Goal: Check status

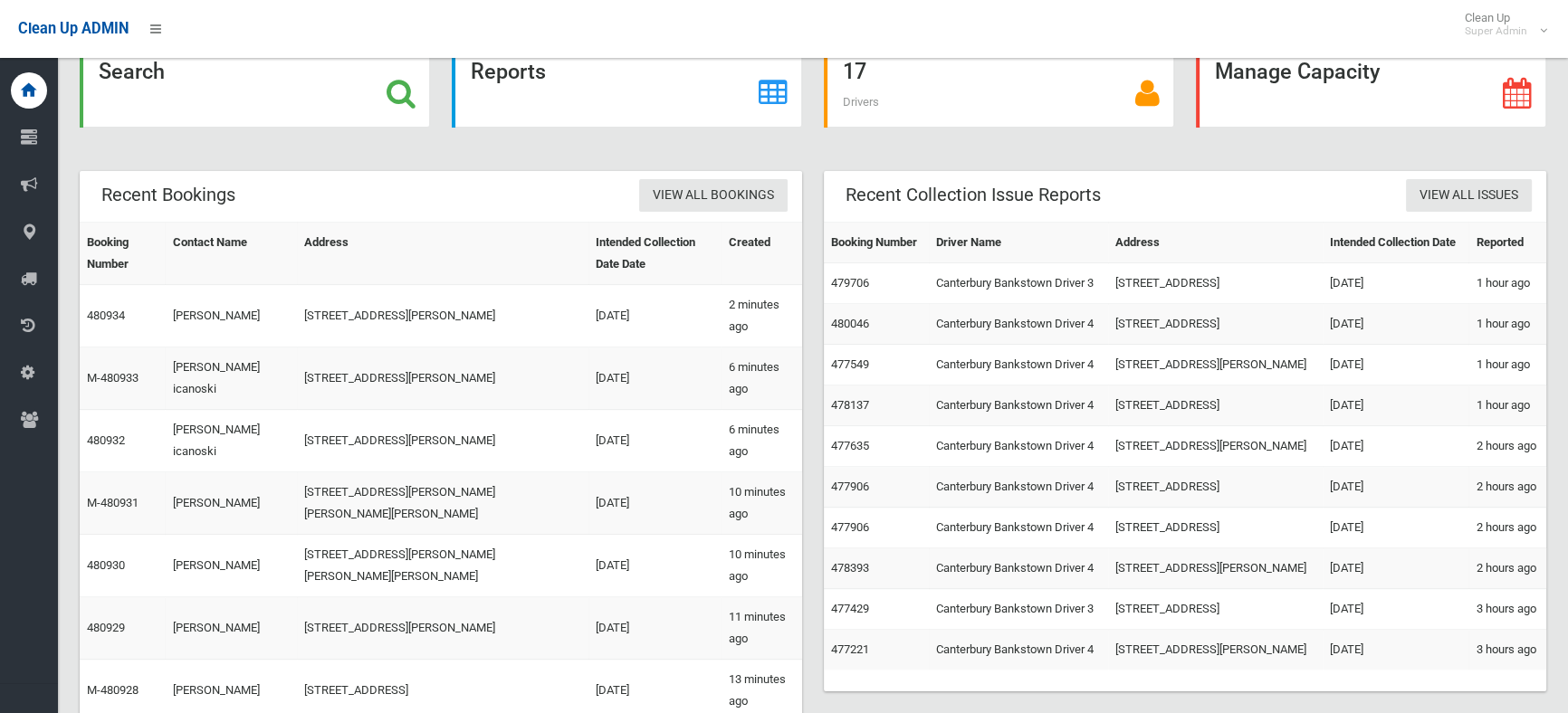
scroll to position [164, 0]
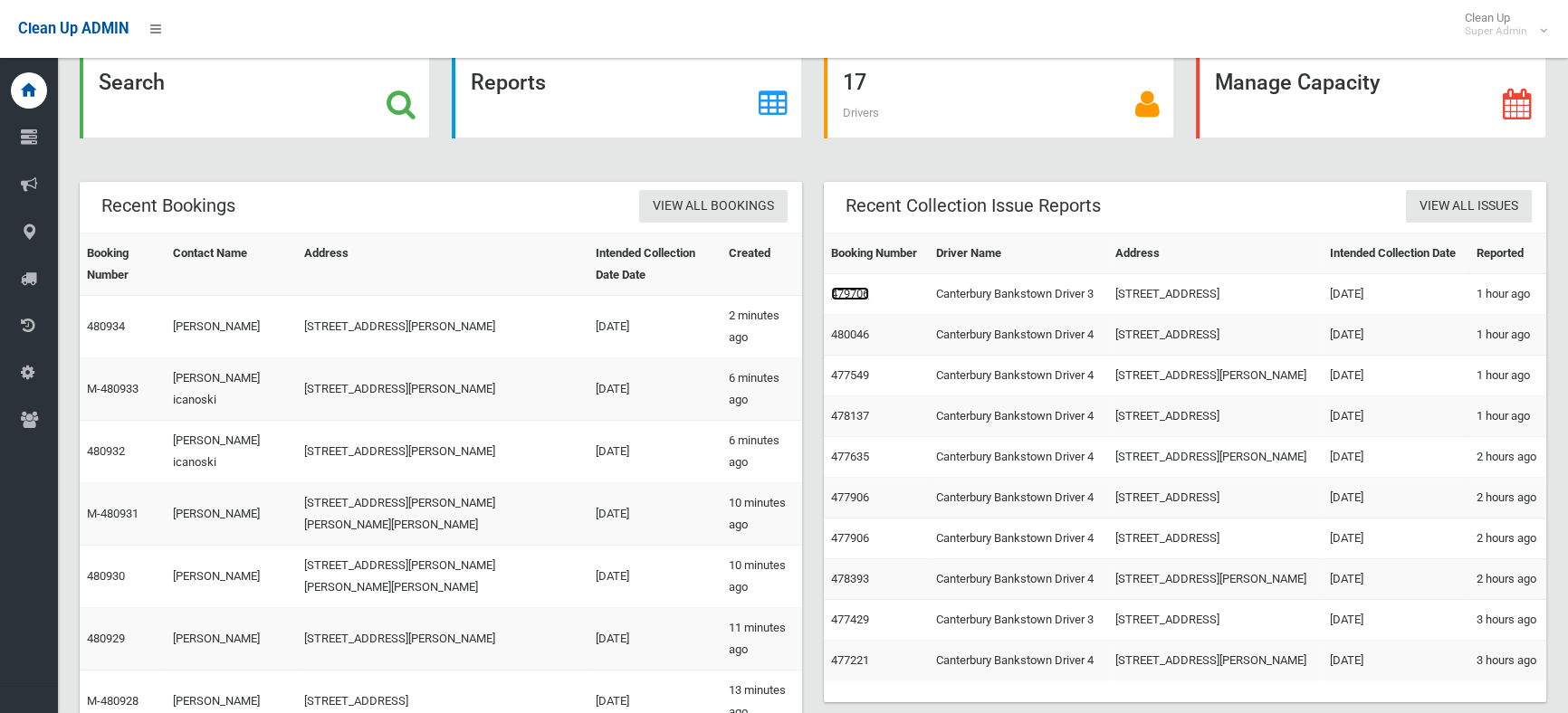
click at [856, 300] on link "479706" at bounding box center [849, 294] width 38 height 14
click at [852, 341] on link "480046" at bounding box center [849, 334] width 38 height 14
click at [859, 423] on link "478137" at bounding box center [849, 415] width 38 height 14
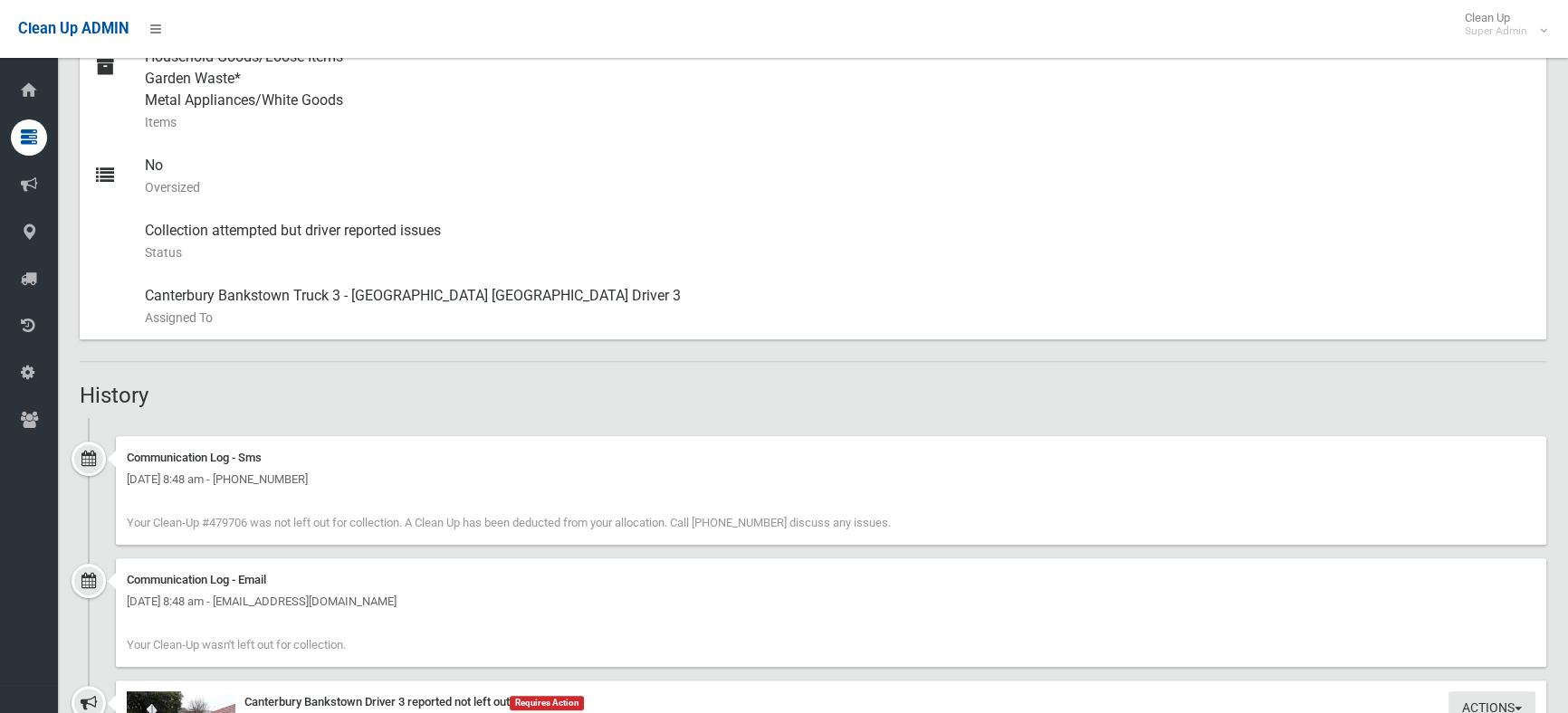
scroll to position [1069, 0]
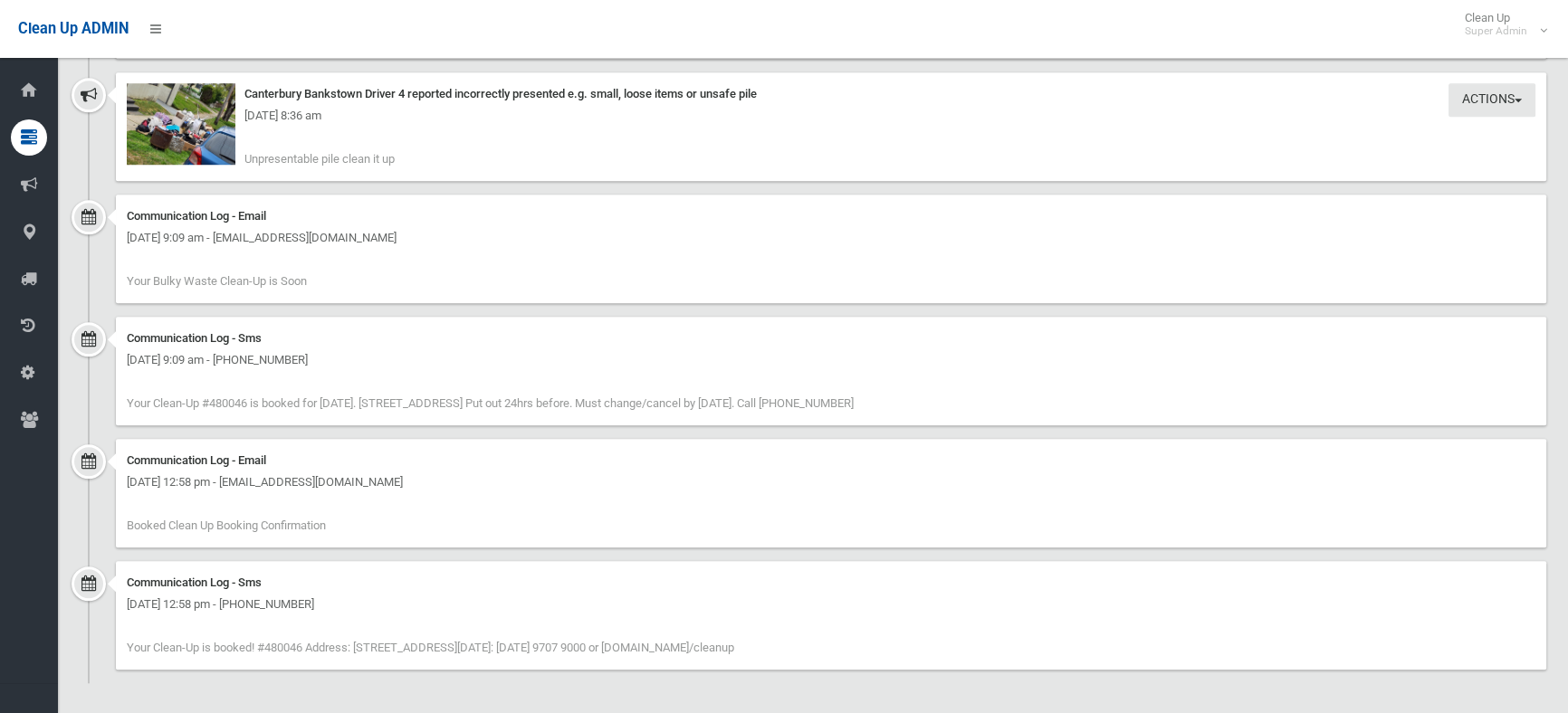
scroll to position [1880, 0]
click at [135, 135] on img at bounding box center [181, 122] width 108 height 82
click at [157, 126] on img at bounding box center [181, 122] width 108 height 82
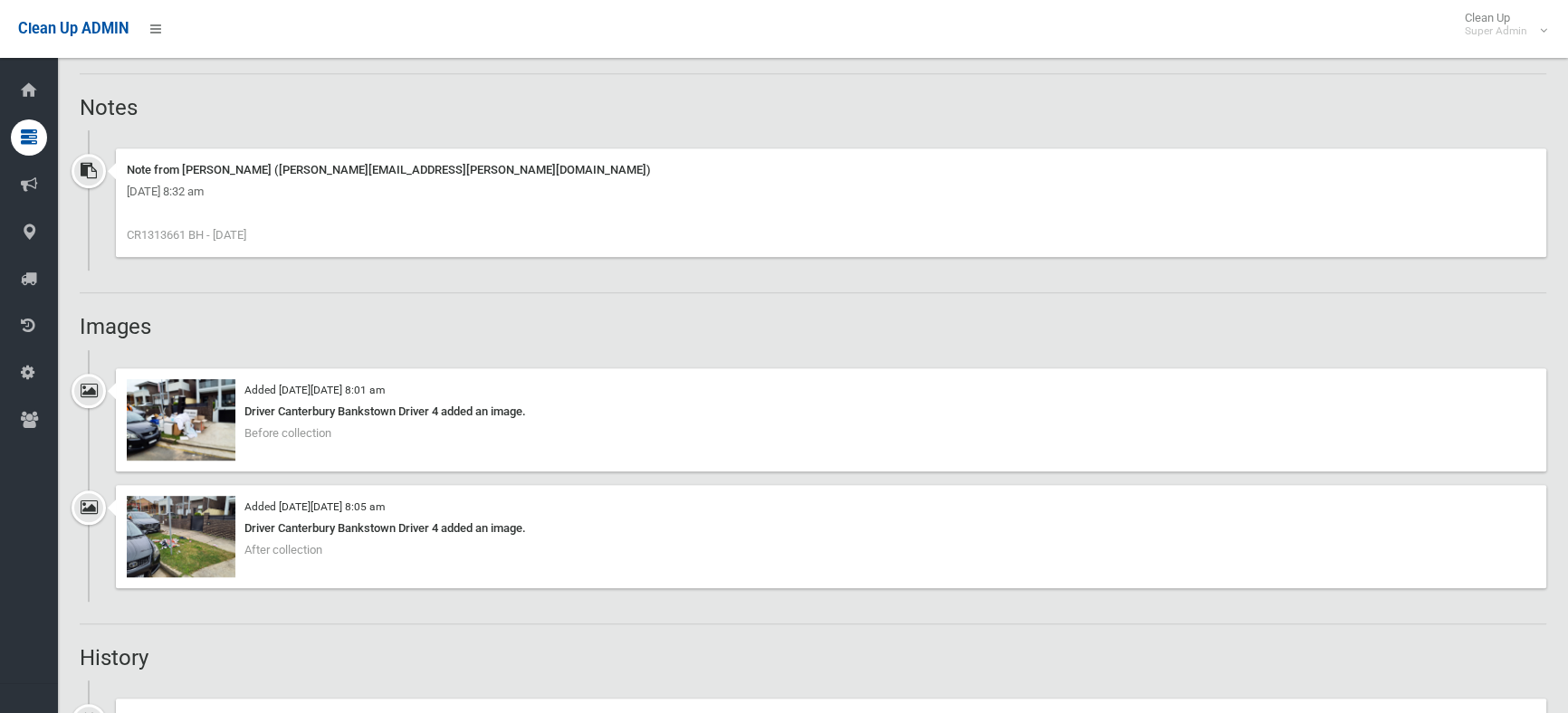
scroll to position [1317, 0]
click at [195, 524] on img at bounding box center [181, 536] width 108 height 82
drag, startPoint x: 681, startPoint y: 625, endPoint x: 678, endPoint y: 592, distance: 33.1
drag, startPoint x: 678, startPoint y: 592, endPoint x: 166, endPoint y: 549, distance: 513.8
click at [166, 549] on img at bounding box center [181, 536] width 108 height 82
